Goal: Task Accomplishment & Management: Complete application form

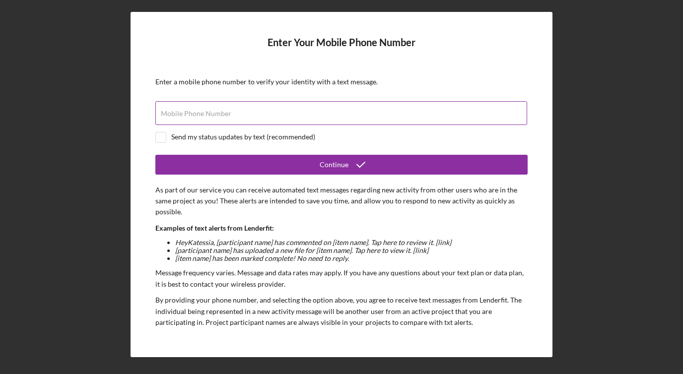
click at [279, 118] on input "Mobile Phone Number" at bounding box center [341, 113] width 372 height 24
type input "[PHONE_NUMBER]"
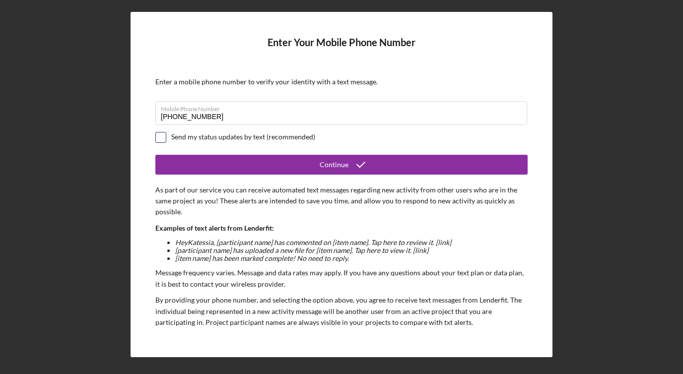
click at [163, 136] on input "checkbox" at bounding box center [161, 138] width 10 height 10
checkbox input "true"
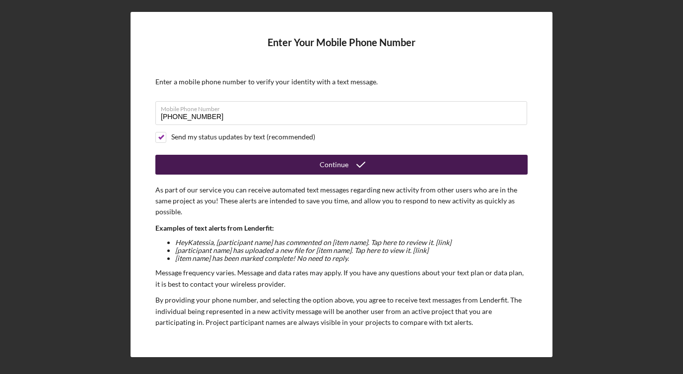
click at [355, 165] on icon "submit" at bounding box center [360, 164] width 25 height 25
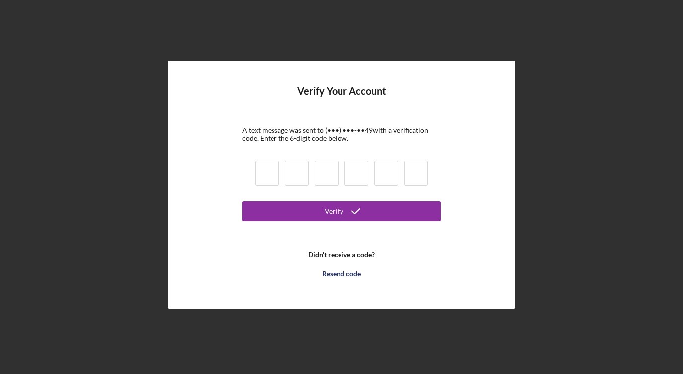
click at [268, 167] on input at bounding box center [267, 173] width 24 height 25
type input "7"
type input "6"
type input "3"
type input "9"
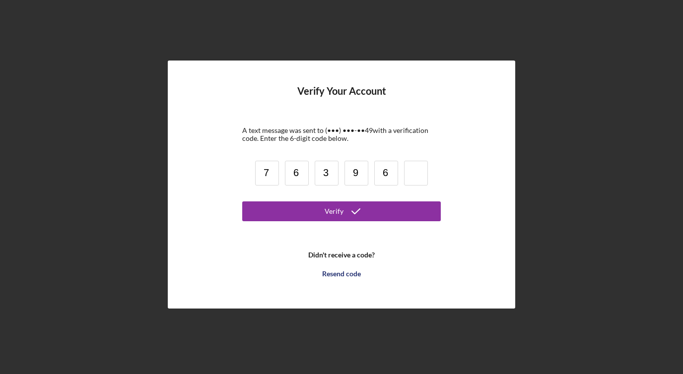
type input "6"
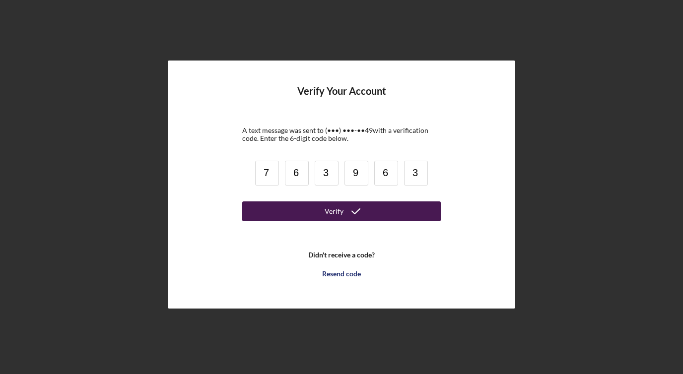
type input "3"
click at [278, 213] on button "Verify" at bounding box center [341, 212] width 199 height 20
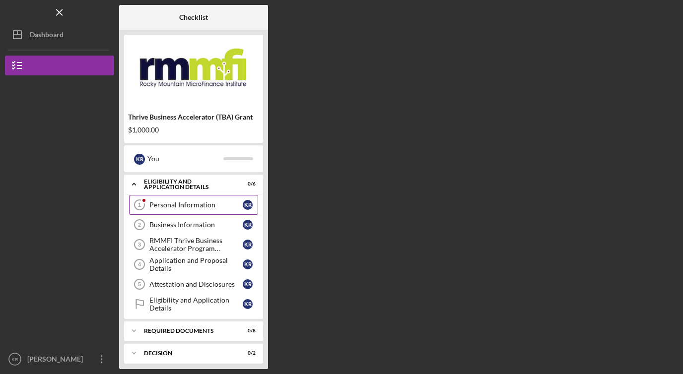
click at [190, 205] on div "Personal Information" at bounding box center [195, 205] width 93 height 8
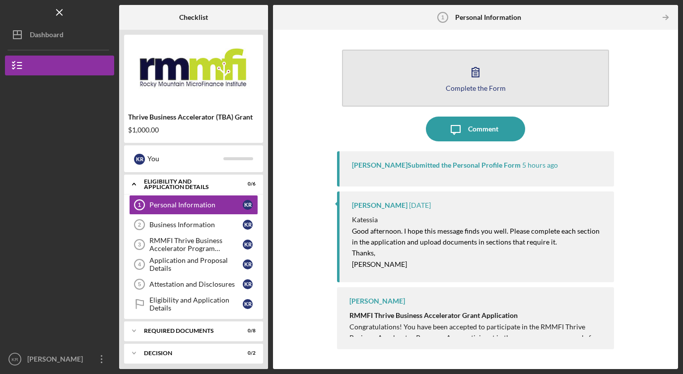
click at [474, 77] on icon "button" at bounding box center [475, 72] width 25 height 25
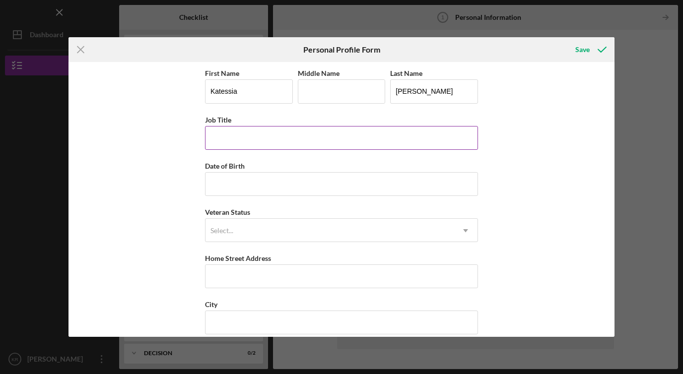
click at [260, 144] on input "Job Title" at bounding box center [341, 138] width 273 height 24
type input "Founder & Strategic Director"
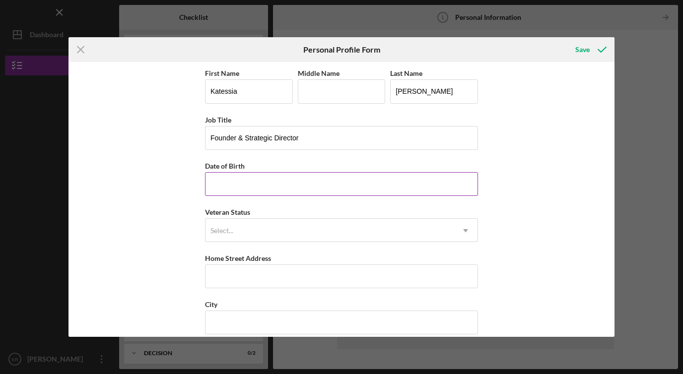
click at [319, 179] on input "Date of Birth" at bounding box center [341, 184] width 273 height 24
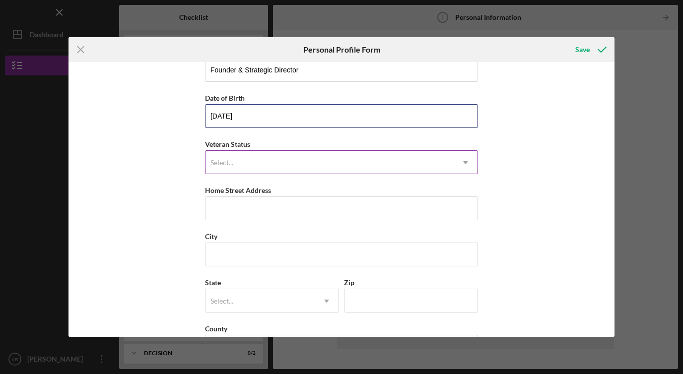
scroll to position [69, 0]
type input "[DATE]"
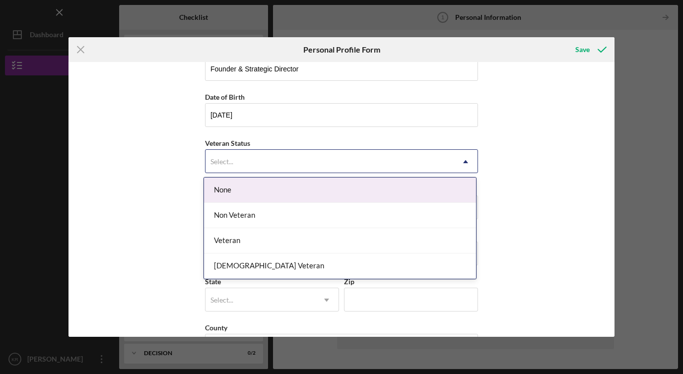
click at [250, 162] on div "Select..." at bounding box center [329, 161] width 248 height 23
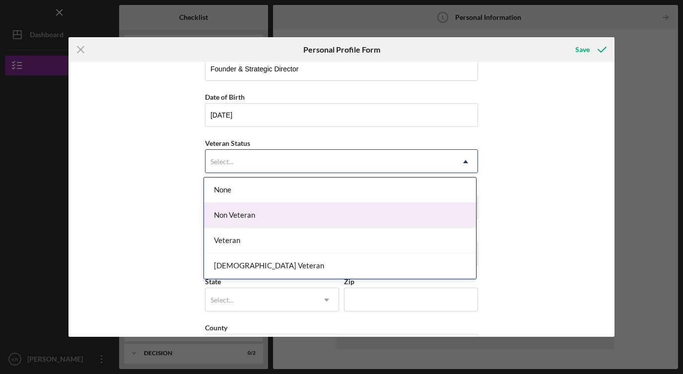
click at [254, 213] on div "Non Veteran" at bounding box center [340, 215] width 272 height 25
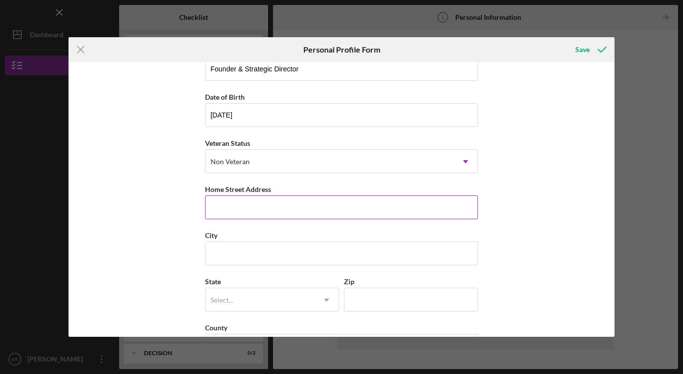
click at [236, 214] on input "Home Street Address" at bounding box center [341, 208] width 273 height 24
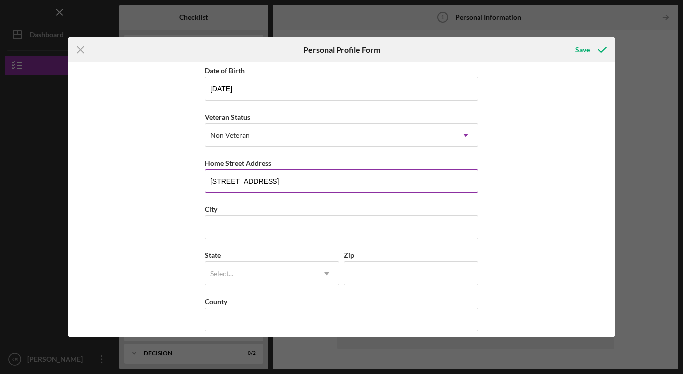
scroll to position [98, 0]
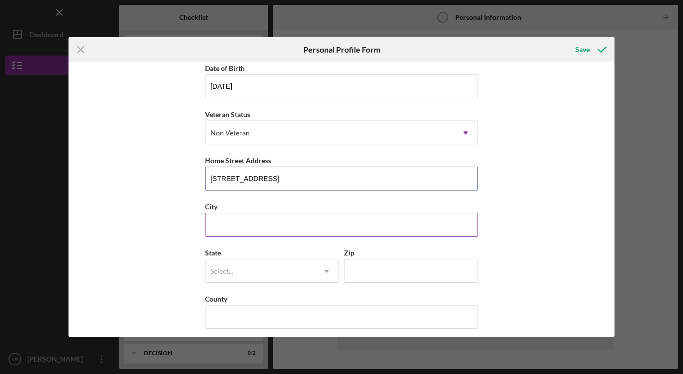
type input "[STREET_ADDRESS]"
click at [229, 234] on input "City" at bounding box center [341, 225] width 273 height 24
type input "[GEOGRAPHIC_DATA]"
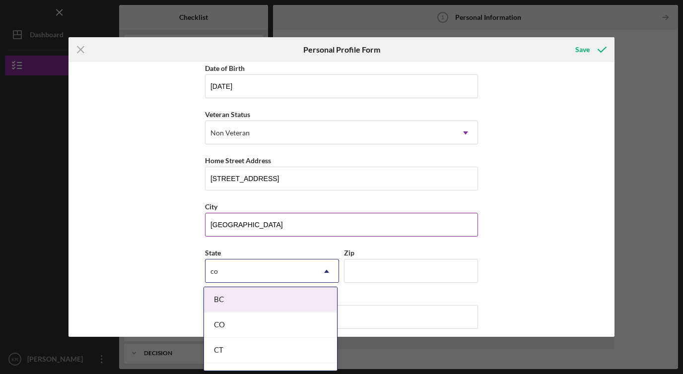
type input "col"
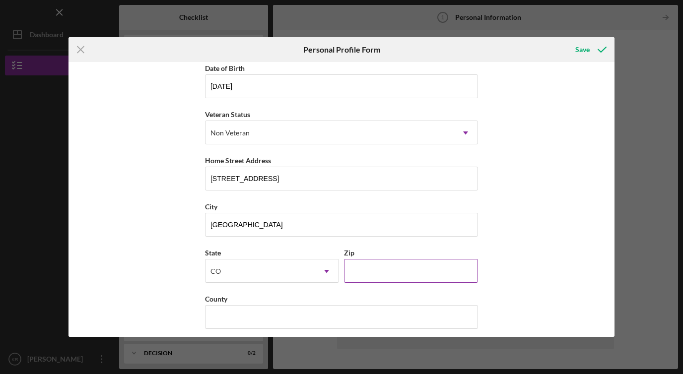
click at [389, 270] on input "Zip" at bounding box center [411, 271] width 134 height 24
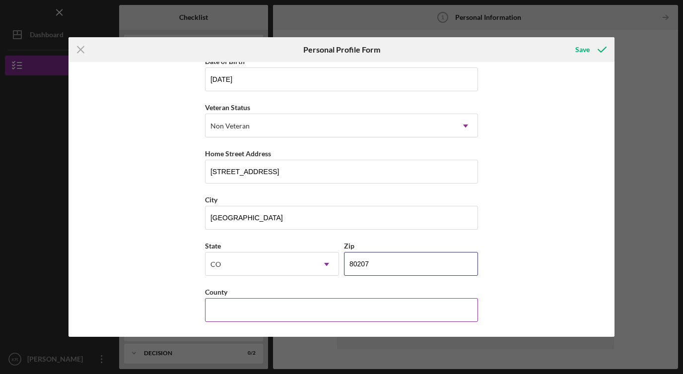
type input "80207"
click at [354, 305] on input "County" at bounding box center [341, 310] width 273 height 24
type input "[GEOGRAPHIC_DATA]"
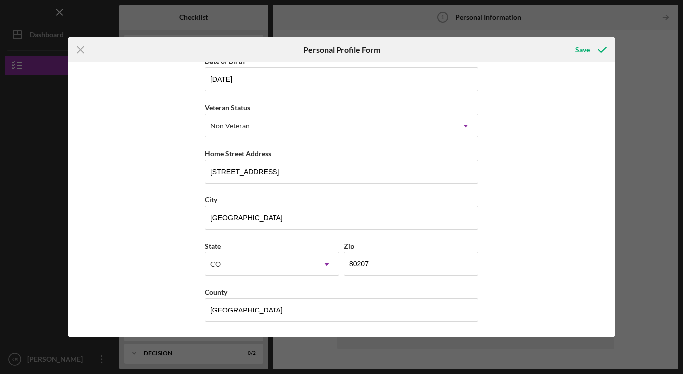
click at [531, 259] on div "First Name [PERSON_NAME] Middle Name Last Name [PERSON_NAME] Job Title Founder …" at bounding box center [341, 199] width 546 height 274
click at [588, 49] on div "Save" at bounding box center [582, 50] width 14 height 20
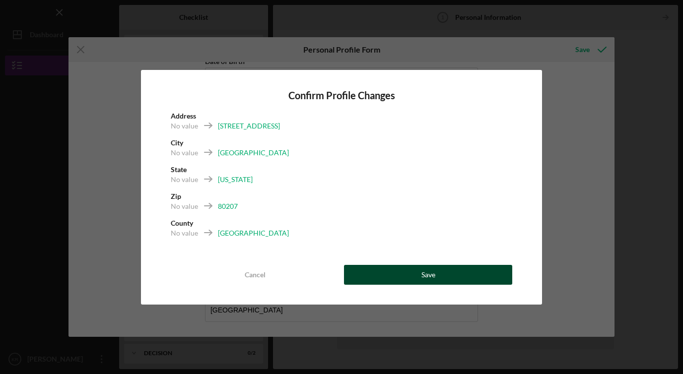
click at [421, 277] on div "Save" at bounding box center [428, 275] width 14 height 20
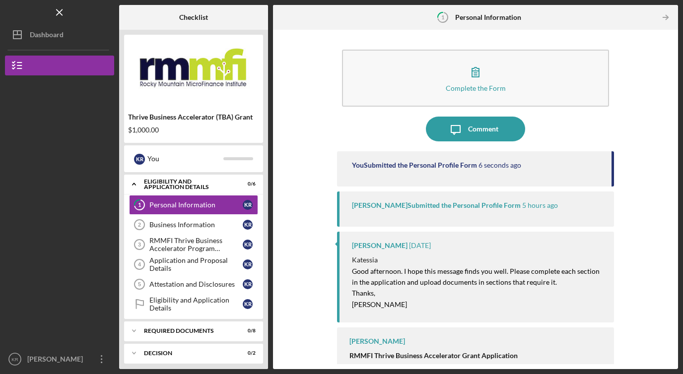
scroll to position [13, 0]
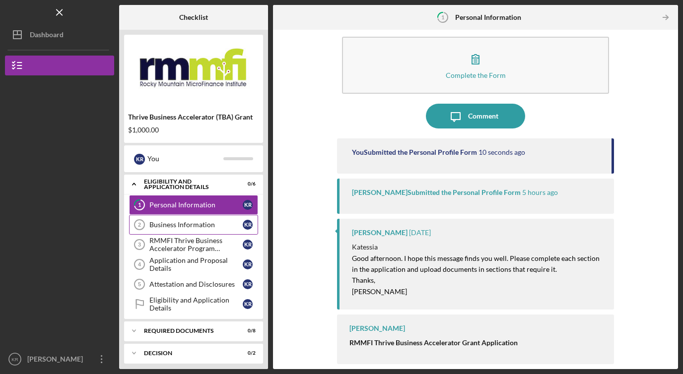
click at [180, 229] on link "Business Information 2 Business Information K R" at bounding box center [193, 225] width 129 height 20
